Goal: Find specific page/section: Find specific page/section

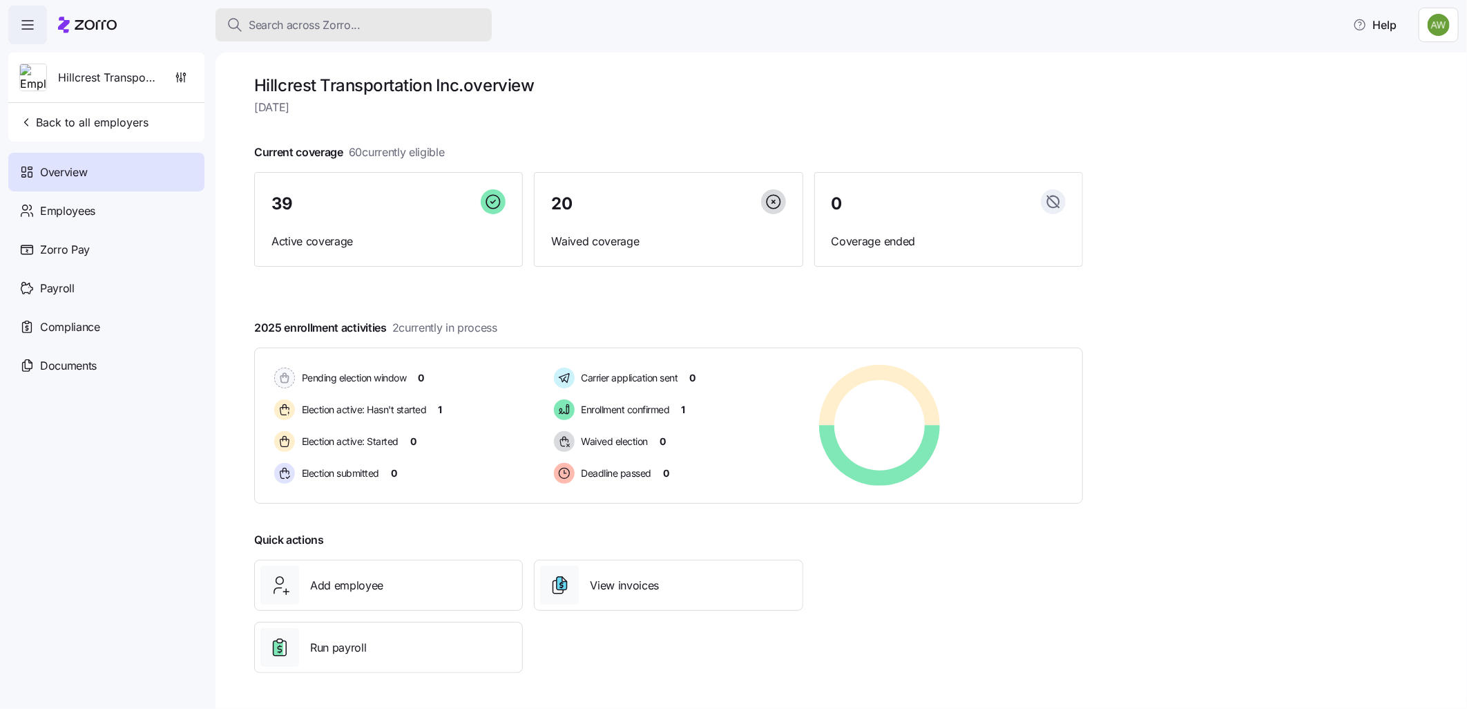
click at [301, 28] on span "Search across Zorro..." at bounding box center [305, 25] width 112 height 17
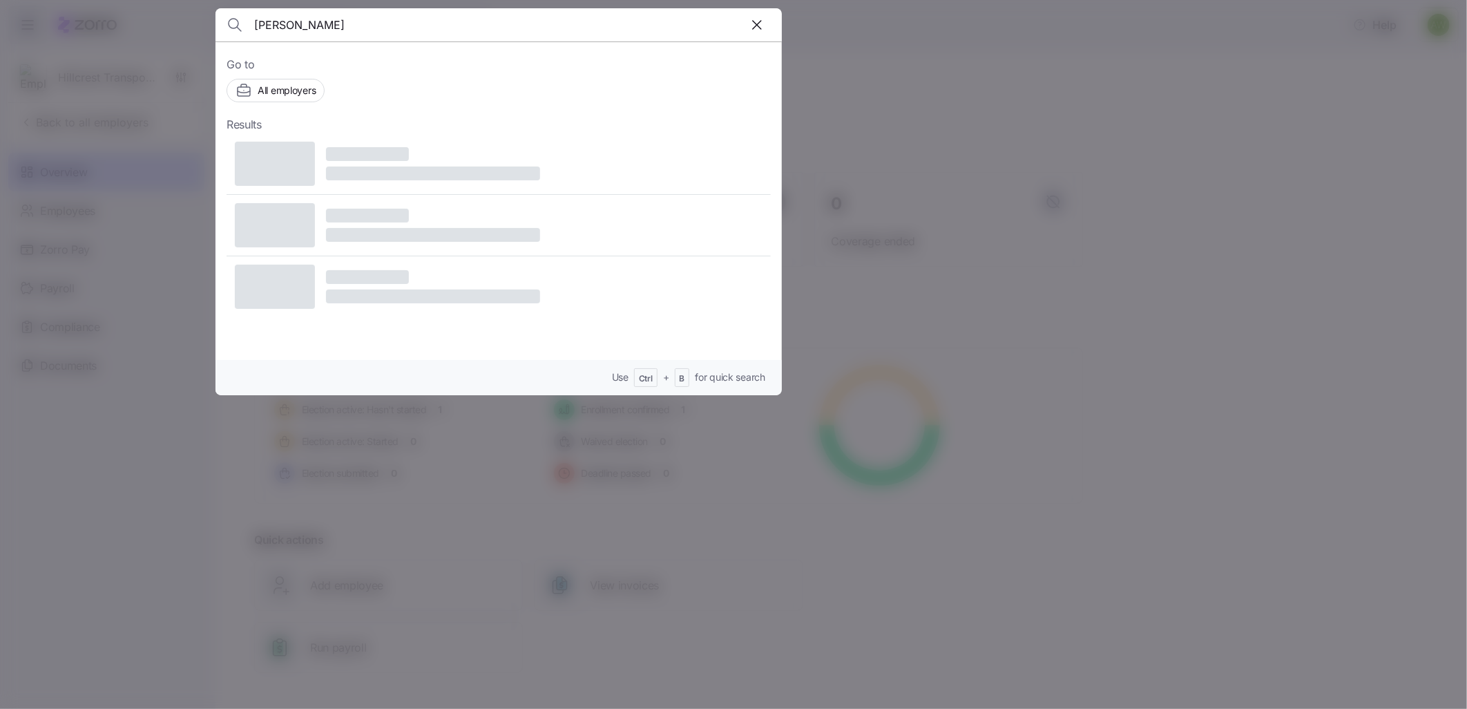
type input "[PERSON_NAME]"
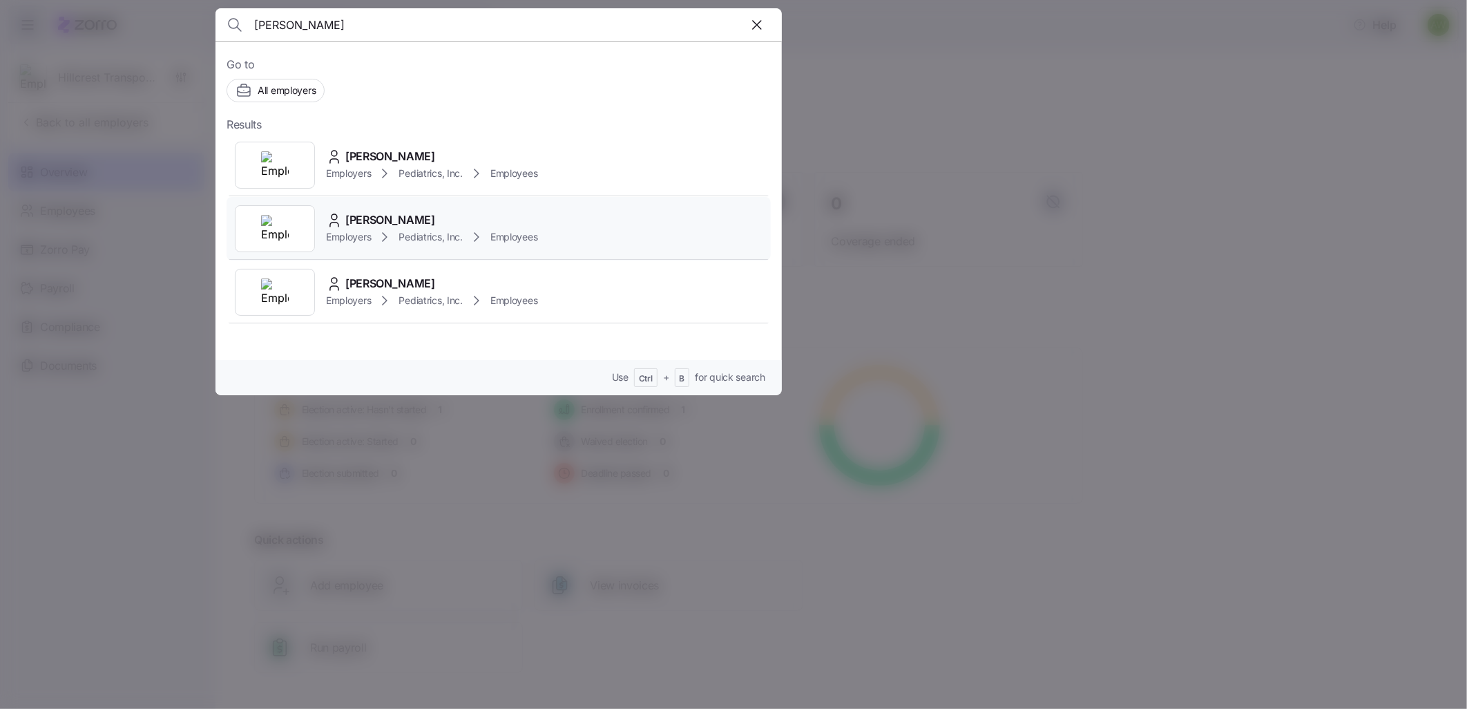
click at [283, 217] on img at bounding box center [275, 229] width 28 height 28
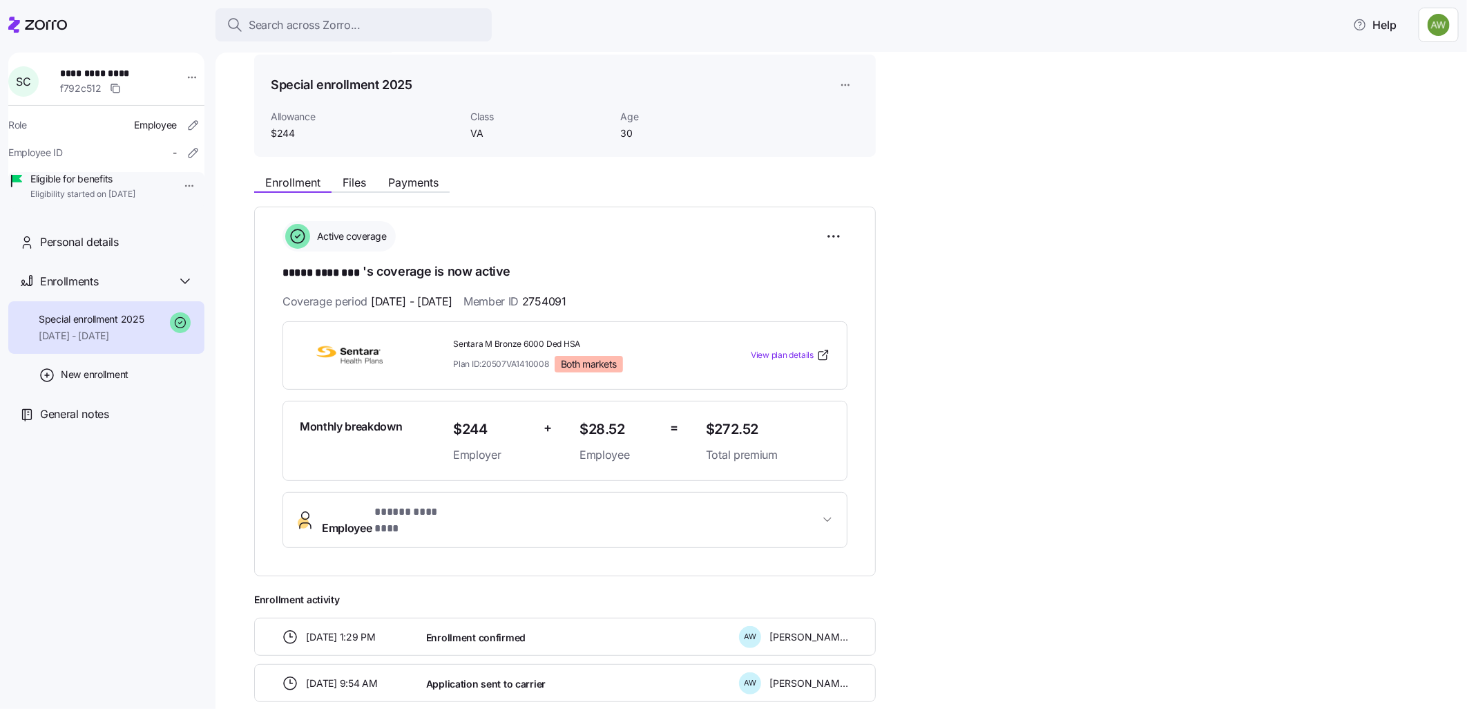
scroll to position [39, 0]
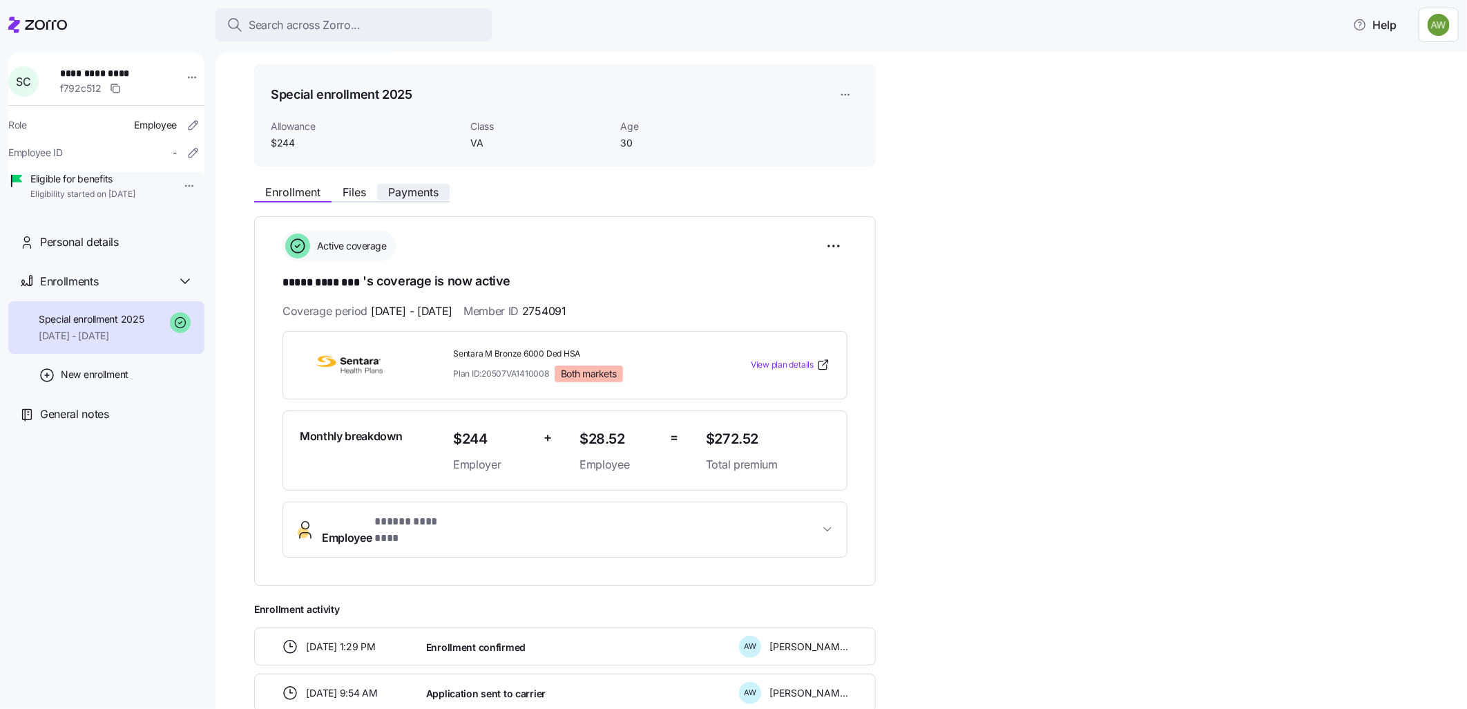
click at [410, 190] on span "Payments" at bounding box center [413, 191] width 50 height 11
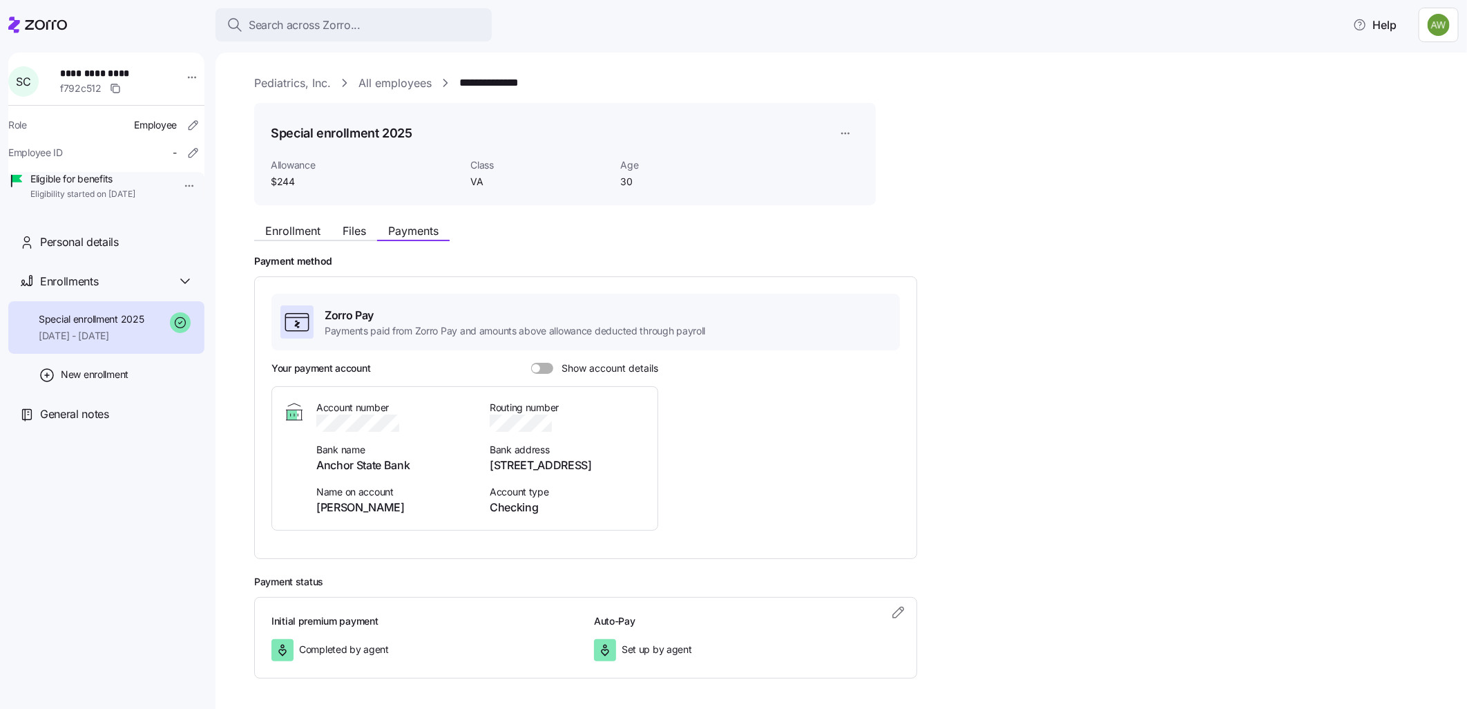
scroll to position [52, 0]
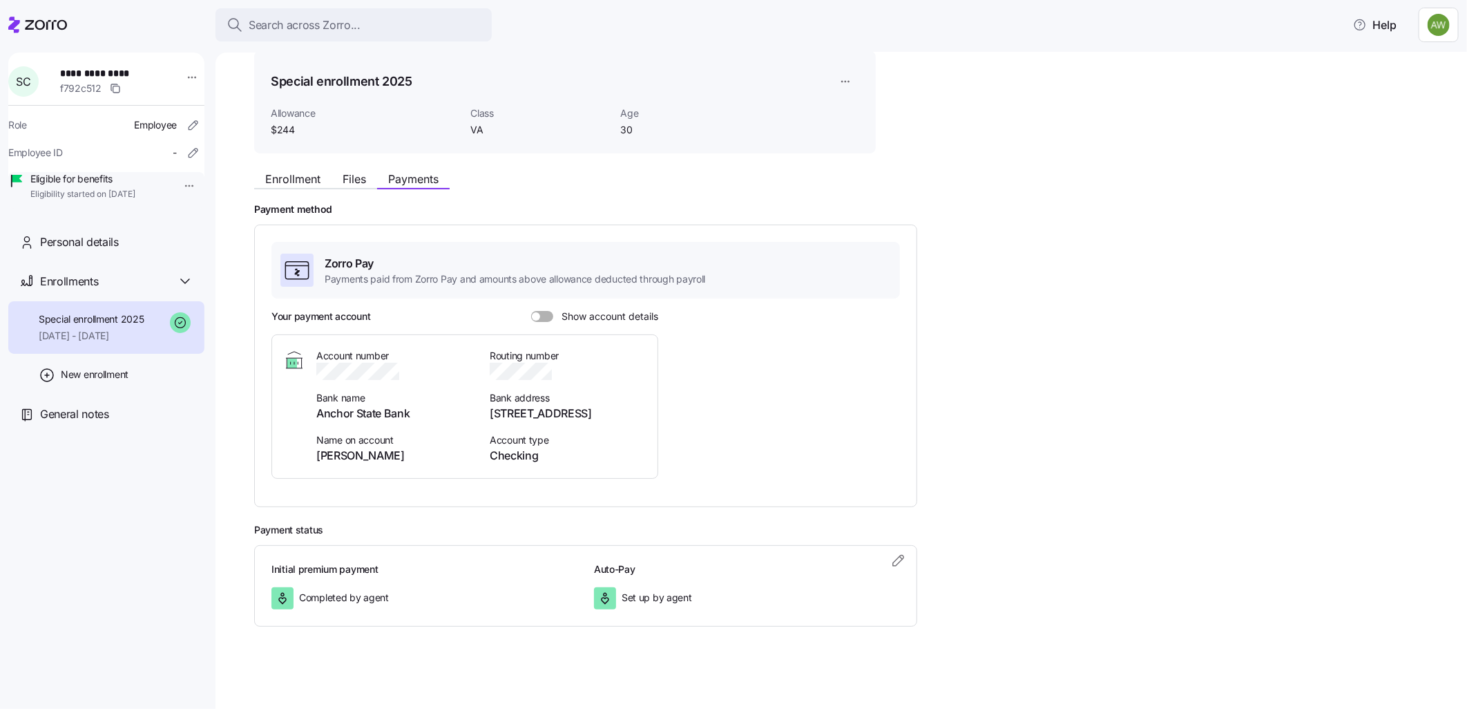
click at [548, 313] on span at bounding box center [547, 316] width 14 height 11
click at [531, 311] on input "Show account details" at bounding box center [531, 311] width 0 height 0
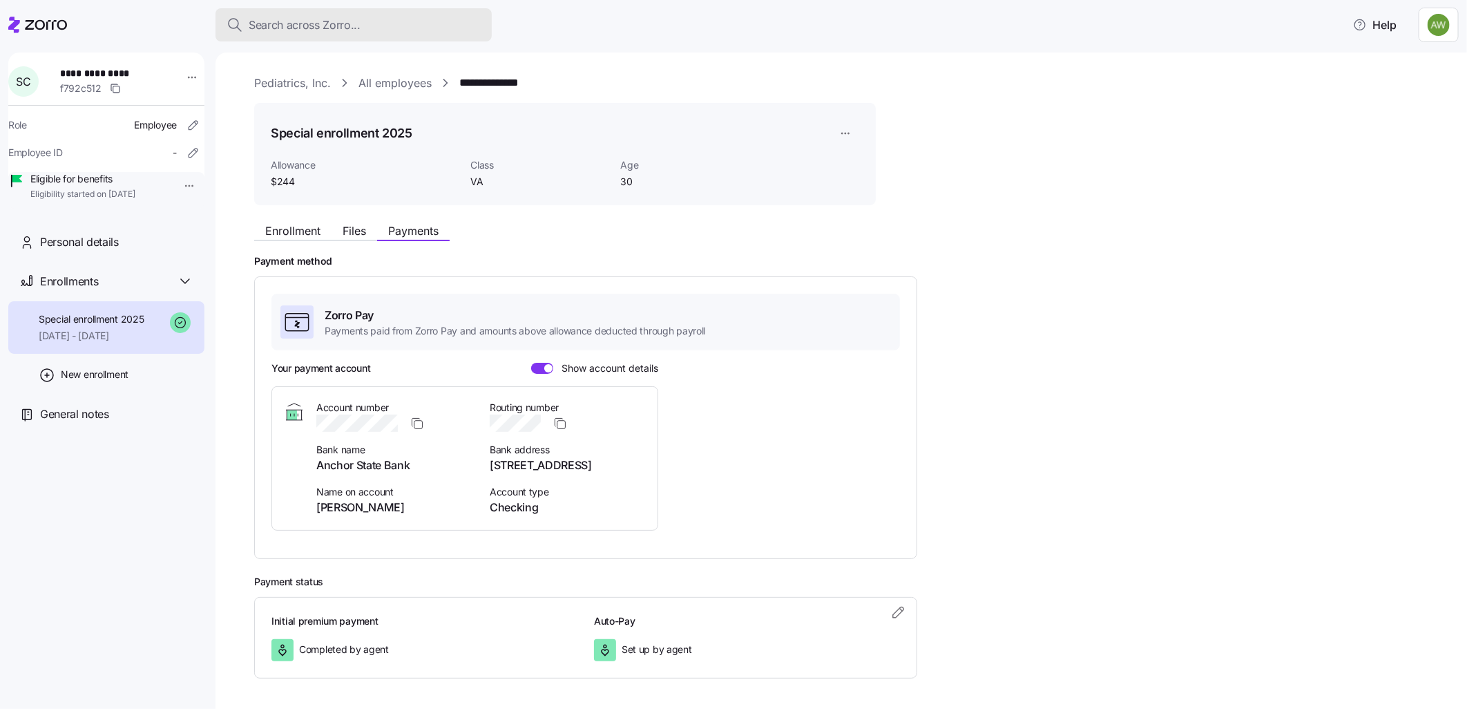
click at [257, 21] on span "Search across Zorro..." at bounding box center [305, 25] width 112 height 17
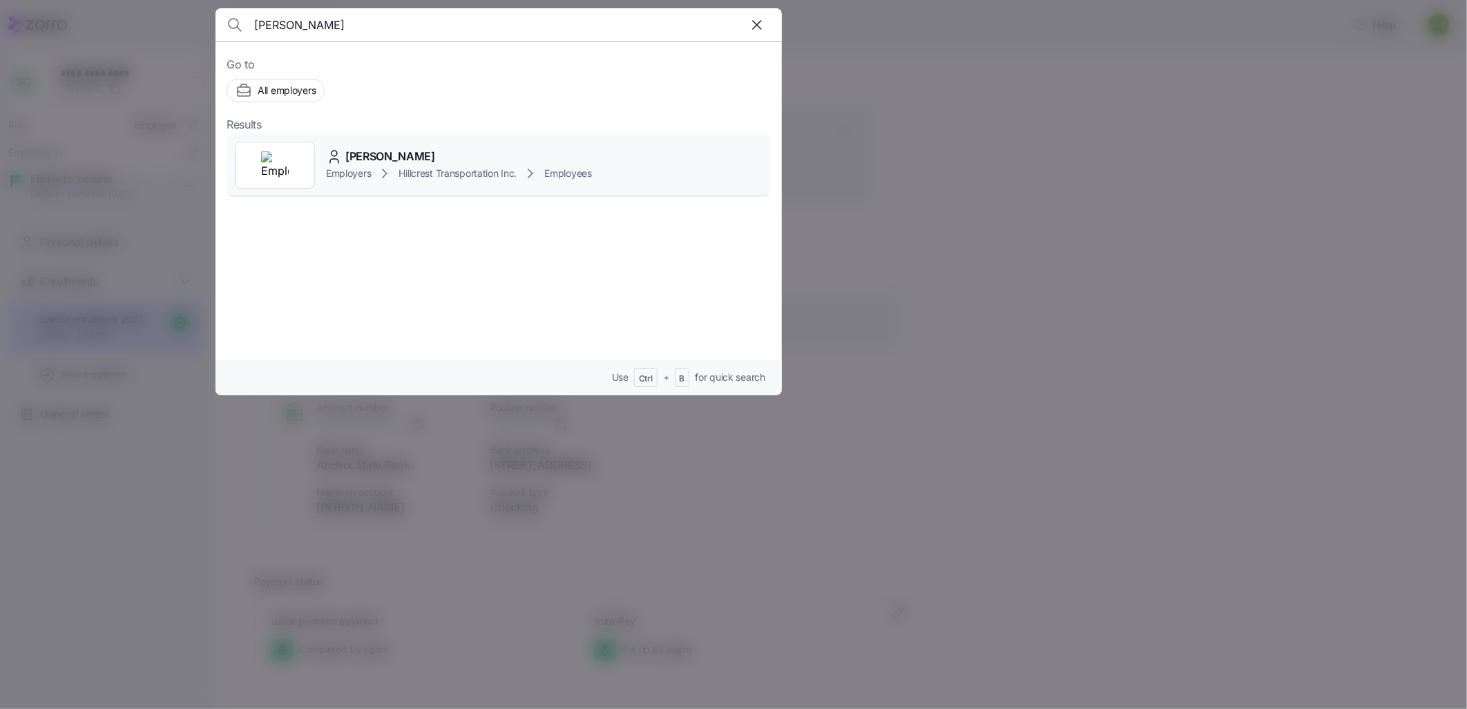
type input "[PERSON_NAME]"
click at [380, 146] on div "[PERSON_NAME] Employers Hillcrest Transportation Inc. Employees" at bounding box center [499, 165] width 544 height 64
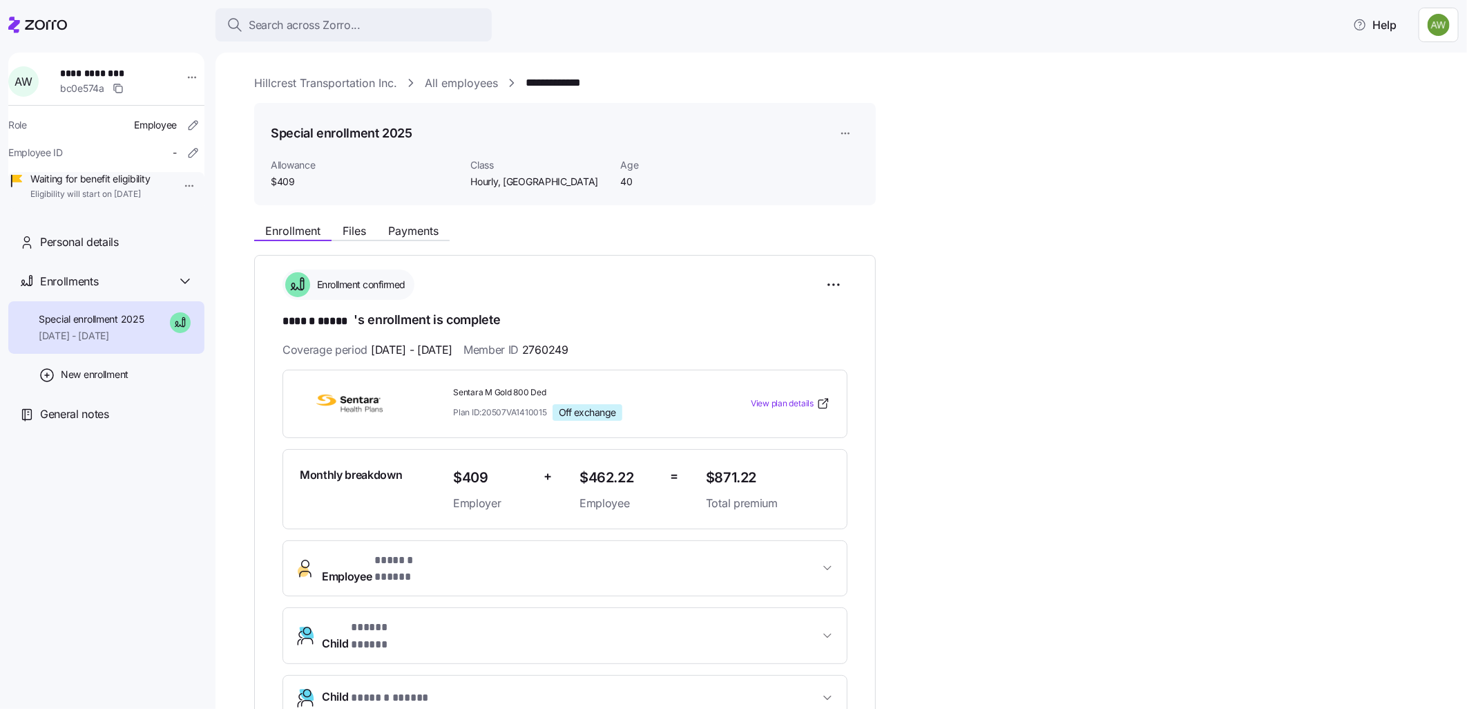
scroll to position [318, 0]
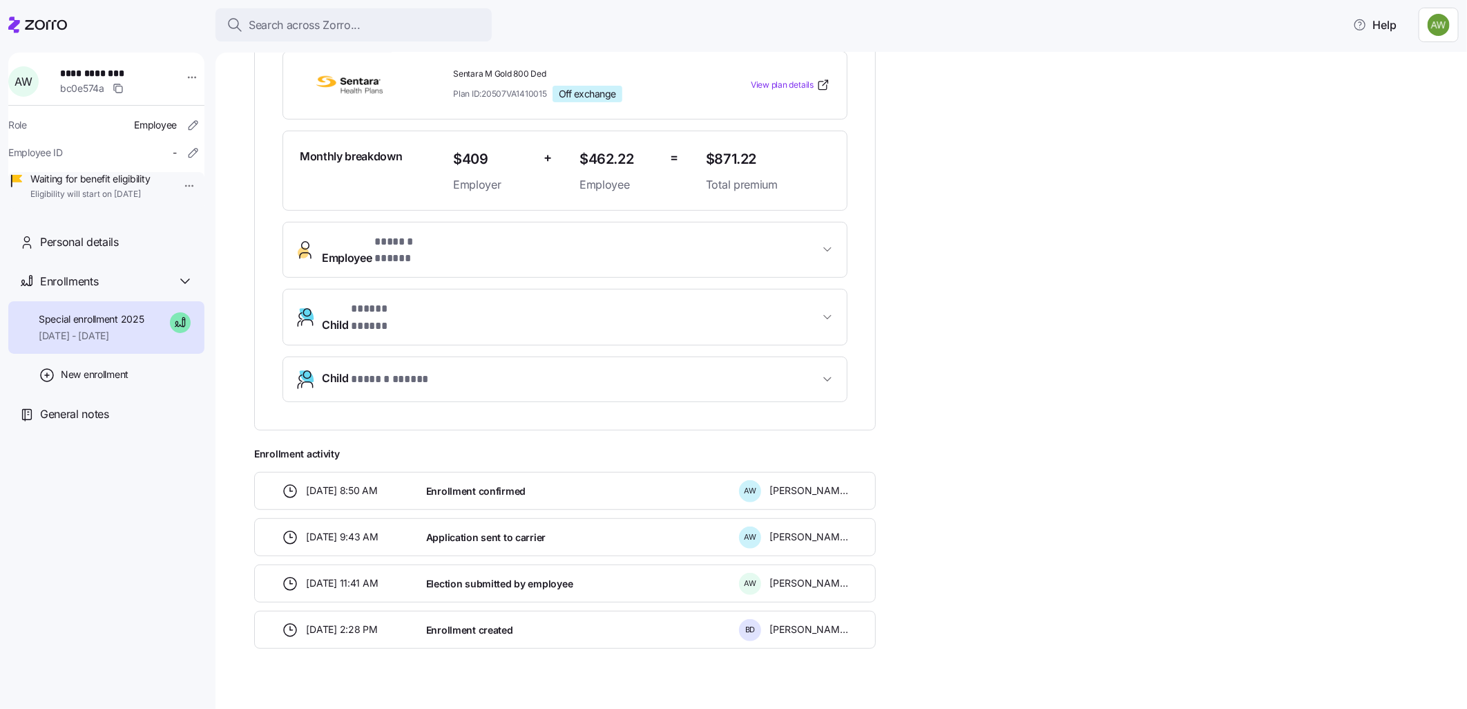
click at [503, 249] on span "Employee * ****** ***** *" at bounding box center [570, 249] width 497 height 33
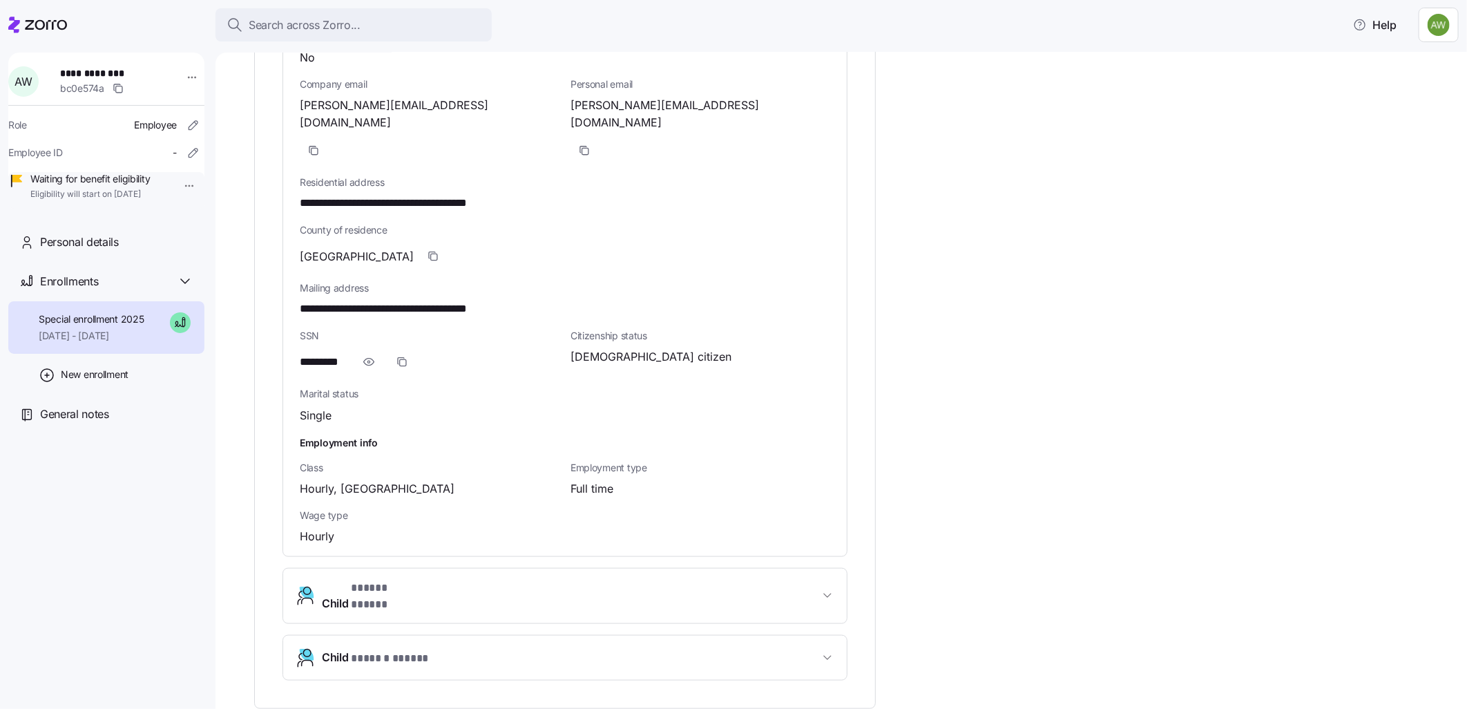
scroll to position [1005, 0]
